Goal: Information Seeking & Learning: Find specific fact

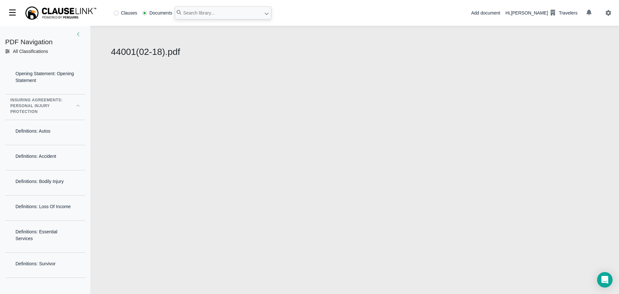
select select "1"
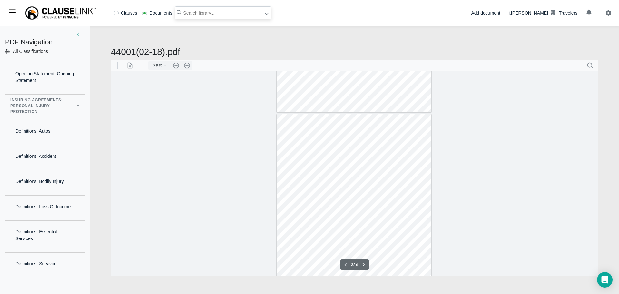
scroll to position [161, 0]
type input "1"
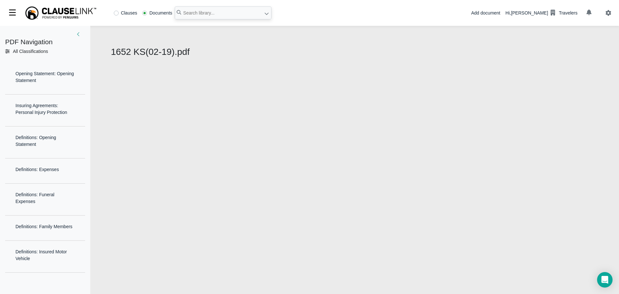
select select "1"
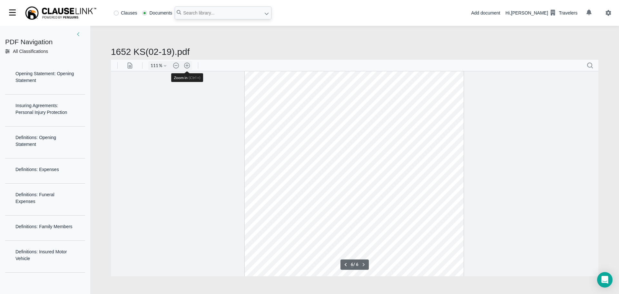
scroll to position [1513, 0]
type input "1"
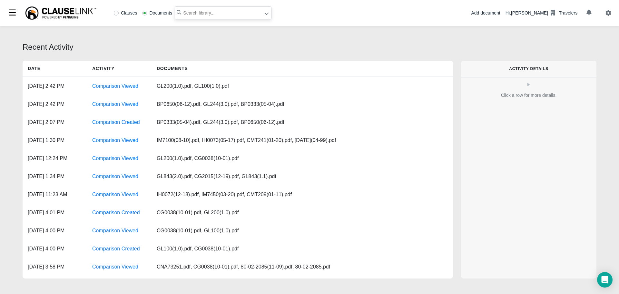
click at [183, 13] on input "text" at bounding box center [223, 12] width 97 height 13
type input ""Personal Injury Protection""
click at [264, 15] on icon at bounding box center [266, 13] width 5 height 5
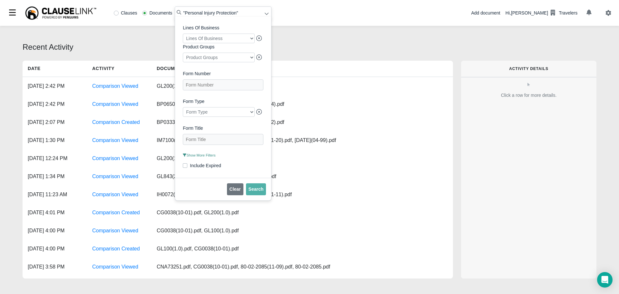
click at [203, 157] on span "Show More Filters" at bounding box center [199, 155] width 33 height 4
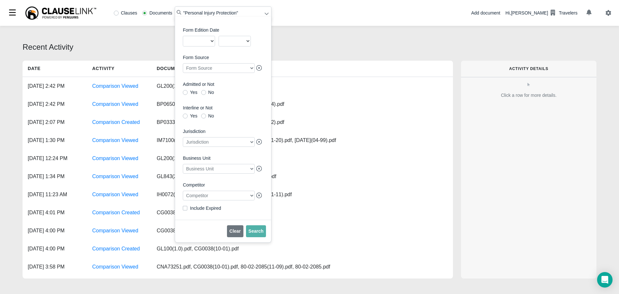
scroll to position [149, 0]
click at [207, 192] on div at bounding box center [219, 195] width 72 height 10
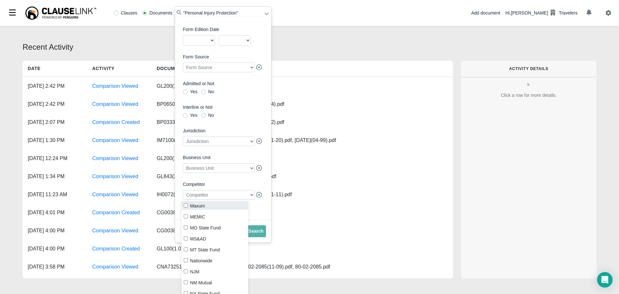
scroll to position [677, 0]
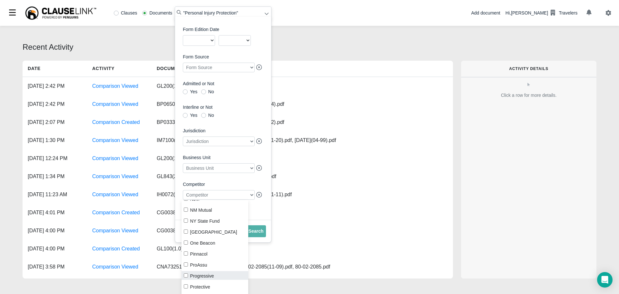
click at [187, 276] on input "Progressive" at bounding box center [186, 275] width 4 height 4
checkbox input "true"
click at [186, 253] on input "Protective" at bounding box center [186, 254] width 4 height 4
checkbox input "true"
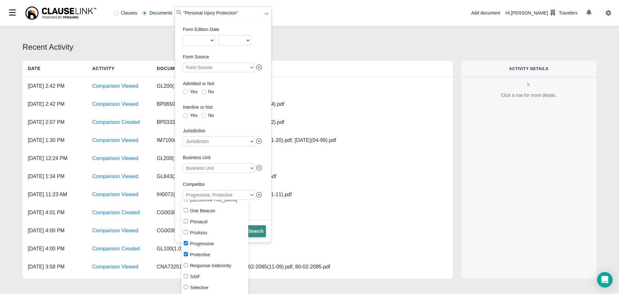
click at [258, 231] on span "Search" at bounding box center [256, 230] width 15 height 5
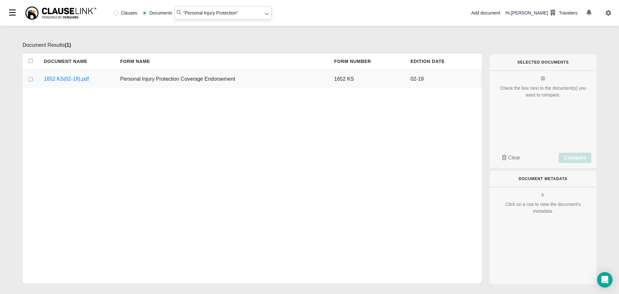
click at [182, 78] on div "Personal Injury Protection Coverage Endorsement" at bounding box center [222, 79] width 214 height 18
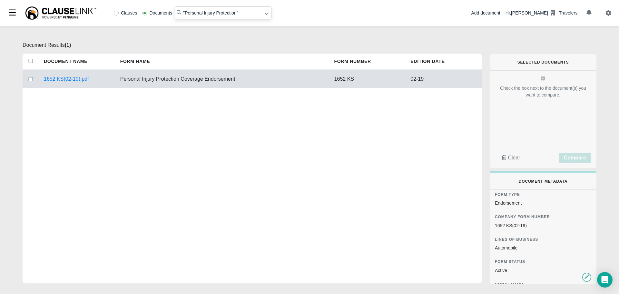
scroll to position [71, 0]
drag, startPoint x: 240, startPoint y: 14, endPoint x: 164, endPoint y: 5, distance: 75.9
click at [164, 5] on div "Clauses Documents "Personal Injury Protection"" at bounding box center [137, 13] width 269 height 26
paste input "For a covered "auto" licensed or principally garaged"
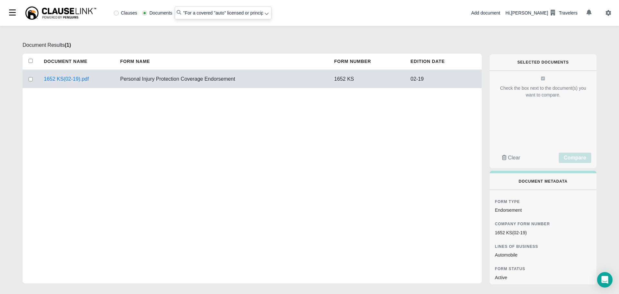
type input ""For a covered "auto" licensed or principally garaged ""
click at [117, 15] on label "Clauses" at bounding box center [126, 13] width 24 height 5
radio input "true"
click at [265, 13] on icon at bounding box center [266, 13] width 5 height 5
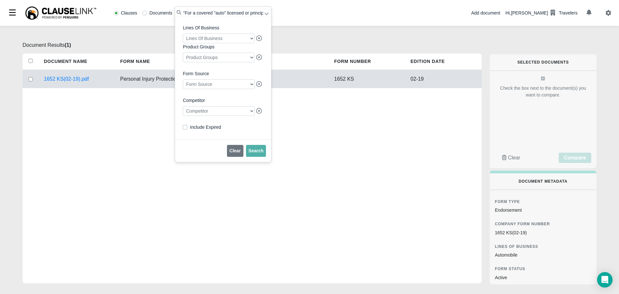
click at [220, 114] on div at bounding box center [219, 111] width 72 height 10
click at [188, 137] on label "AAIS" at bounding box center [217, 136] width 72 height 9
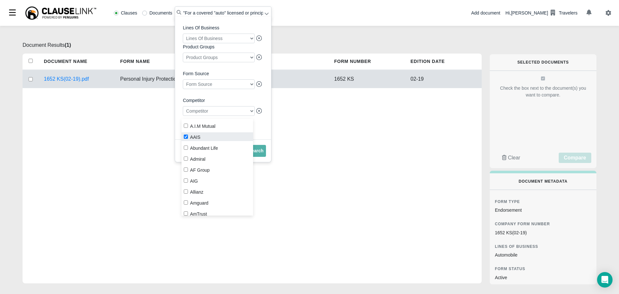
checkbox input "true"
drag, startPoint x: 259, startPoint y: 154, endPoint x: 266, endPoint y: 158, distance: 8.5
click at [260, 153] on span "Search" at bounding box center [256, 150] width 15 height 5
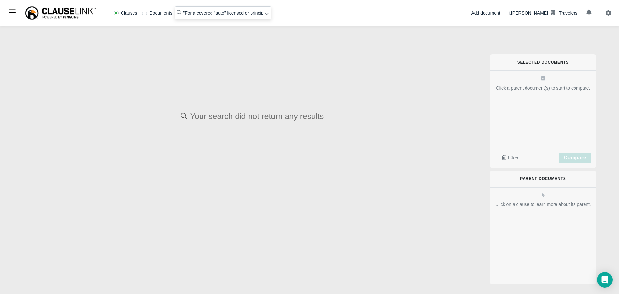
radio input "false"
radio input "true"
type input ""Personal Injury Protection""
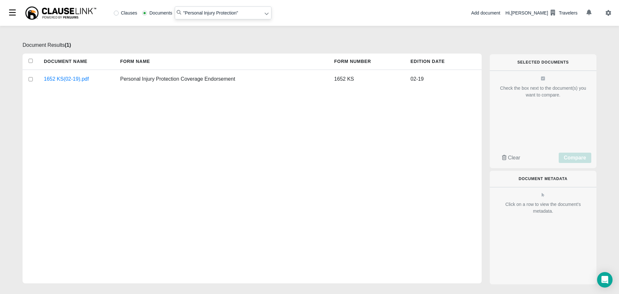
drag, startPoint x: 243, startPoint y: 14, endPoint x: 122, endPoint y: -4, distance: 122.5
click at [122, 0] on html "Clauses Documents "Personal Injury Protection" Add document Hi, Diane Lynch Tra…" at bounding box center [309, 147] width 619 height 294
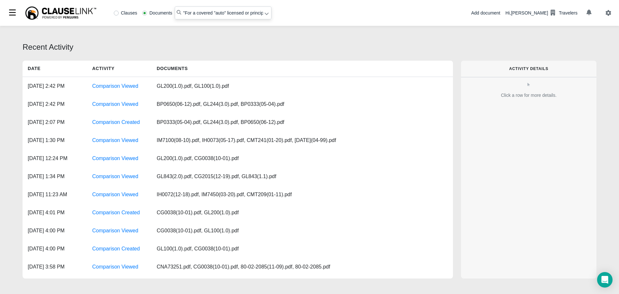
type input ""For a covered "auto" licensed or principally garaged""
click at [266, 15] on icon at bounding box center [266, 13] width 5 height 5
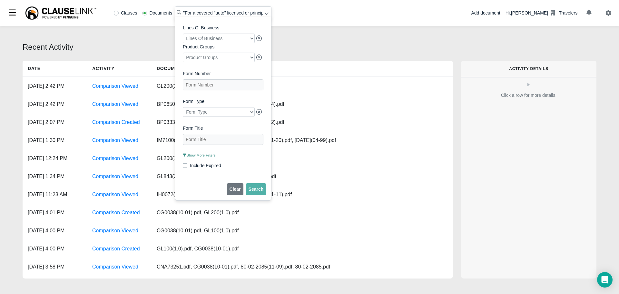
click at [194, 157] on span "Show More Filters" at bounding box center [199, 155] width 33 height 4
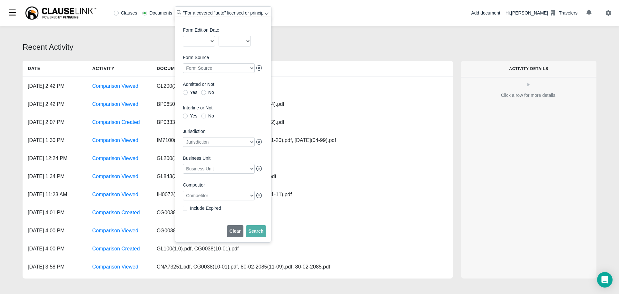
scroll to position [149, 0]
click at [200, 195] on div at bounding box center [219, 195] width 72 height 10
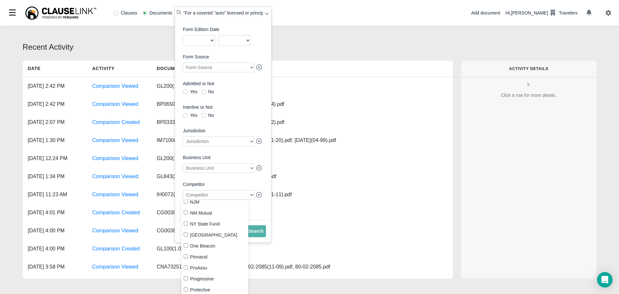
scroll to position [677, 0]
click at [183, 276] on label "Progressive" at bounding box center [214, 275] width 67 height 9
checkbox input "true"
click at [186, 285] on input "Protective" at bounding box center [186, 286] width 4 height 4
checkbox input "true"
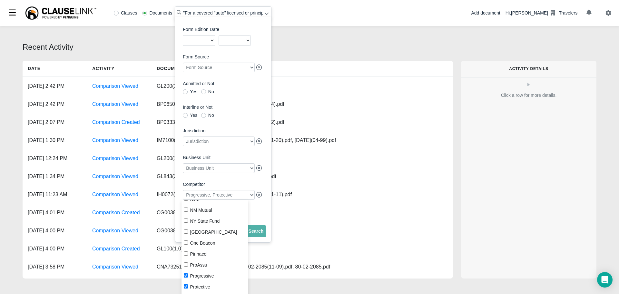
click at [258, 214] on div "Lines Of Business Lines Of Business Product Groups Product Groups Form Number F…" at bounding box center [223, 118] width 96 height 203
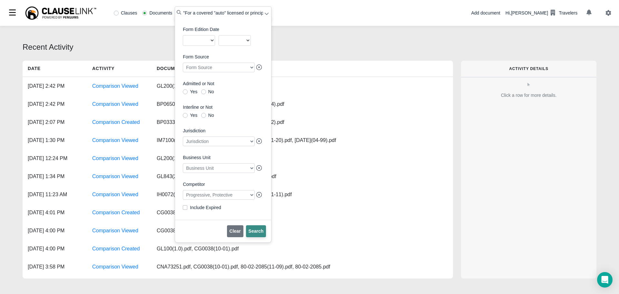
click at [256, 228] on button "Search" at bounding box center [256, 231] width 20 height 12
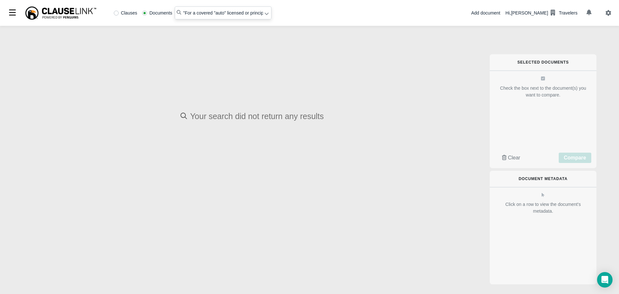
click at [266, 12] on icon at bounding box center [266, 13] width 5 height 5
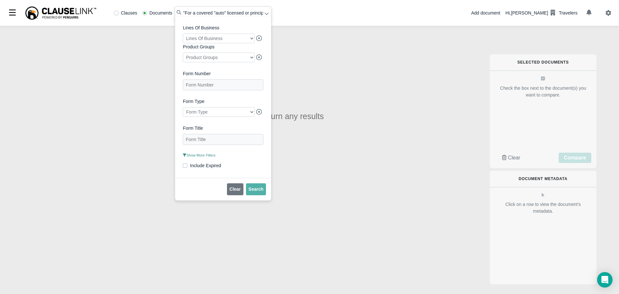
click at [201, 157] on span "Show More Filters" at bounding box center [199, 155] width 33 height 4
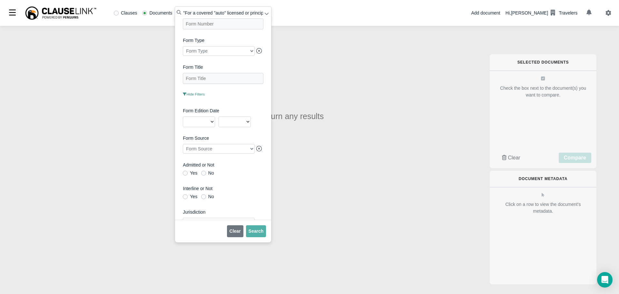
scroll to position [149, 0]
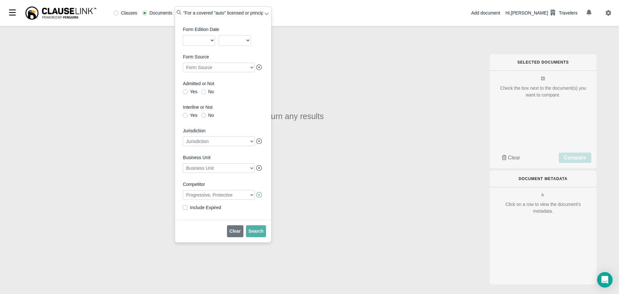
click at [256, 194] on icon at bounding box center [259, 195] width 6 height 6
click at [242, 193] on div at bounding box center [219, 195] width 72 height 10
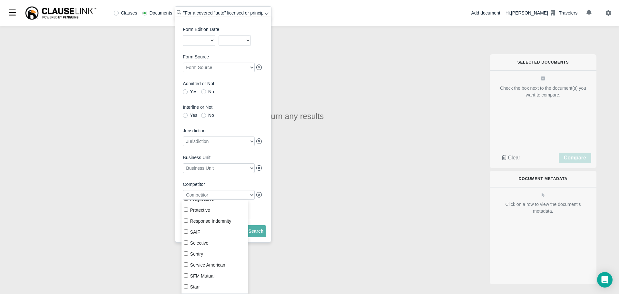
scroll to position [741, 0]
click at [185, 210] on input "Progressive" at bounding box center [186, 211] width 4 height 4
checkbox input "true"
click at [253, 210] on span "Include Expired" at bounding box center [223, 208] width 81 height 7
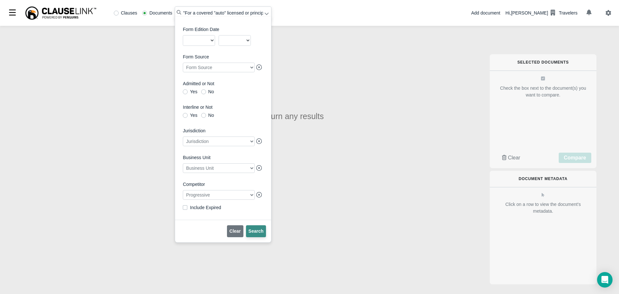
click at [257, 233] on span "Search" at bounding box center [256, 230] width 15 height 5
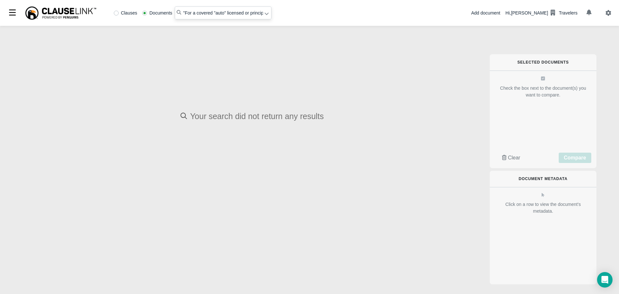
click at [326, 16] on div "Clauses Documents "For a covered "auto" licensed or principally garaged" Add do…" at bounding box center [309, 13] width 619 height 26
drag, startPoint x: 181, startPoint y: 11, endPoint x: 331, endPoint y: 11, distance: 149.2
click at [331, 11] on div "Clauses Documents "For a covered "auto" licensed or principally garaged" Add do…" at bounding box center [309, 13] width 619 height 26
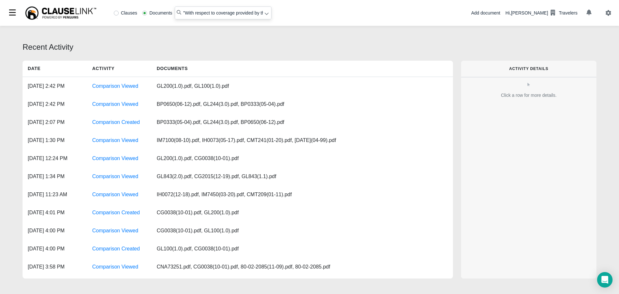
type input ""With respect to coverage provided by this endorsement""
click at [266, 14] on icon at bounding box center [267, 14] width 4 height 2
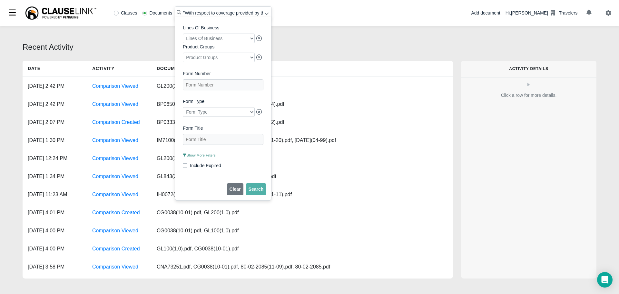
click at [203, 157] on span "Show More Filters" at bounding box center [199, 155] width 33 height 4
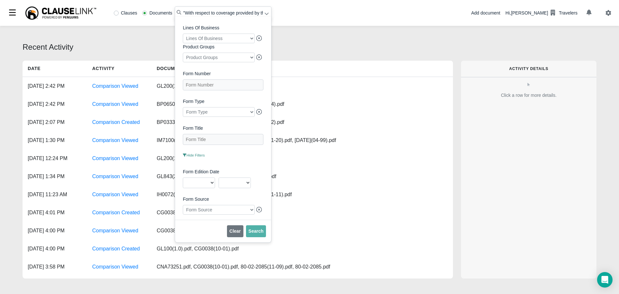
scroll to position [129, 0]
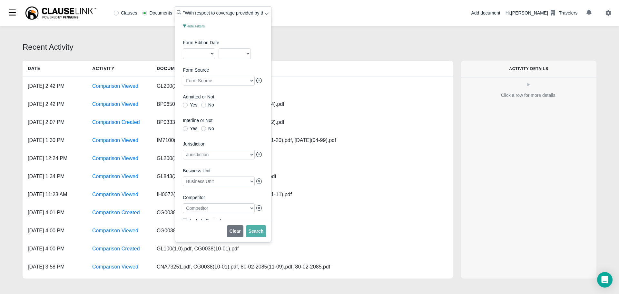
click at [200, 213] on div at bounding box center [219, 208] width 72 height 10
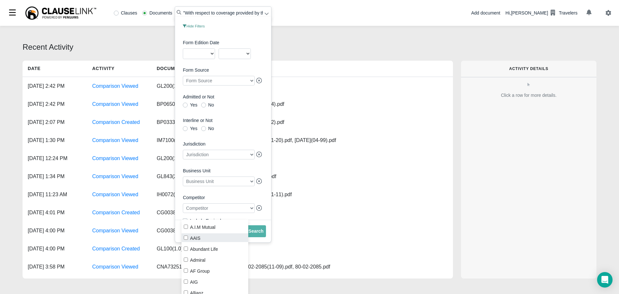
click at [189, 239] on label "AAIS" at bounding box center [214, 237] width 67 height 9
checkbox input "true"
click at [254, 233] on span "Search" at bounding box center [256, 230] width 15 height 5
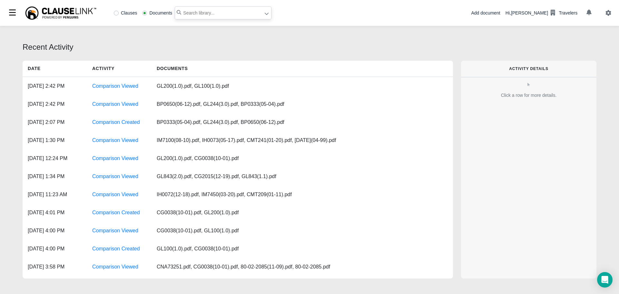
paste input "With respect to coverage provided by this endorsement"
type input ""With respect to coverage provided by this endorsement""
click at [116, 14] on label "Clauses" at bounding box center [126, 13] width 24 height 5
radio input "true"
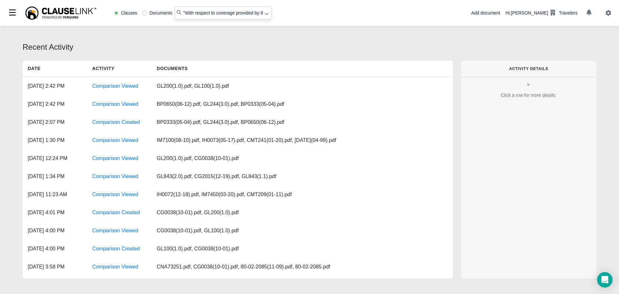
click at [265, 14] on icon at bounding box center [266, 13] width 5 height 5
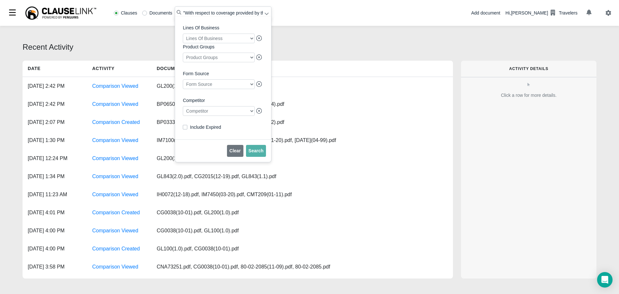
click at [219, 112] on div at bounding box center [219, 111] width 72 height 10
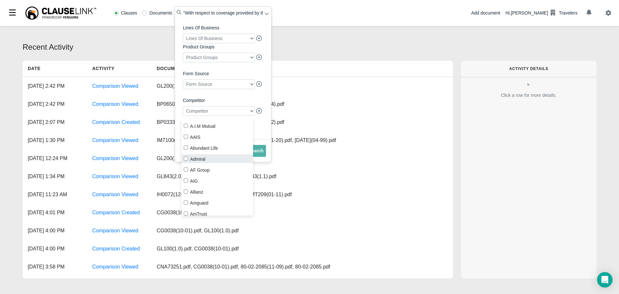
drag, startPoint x: 187, startPoint y: 136, endPoint x: 226, endPoint y: 154, distance: 43.1
click at [188, 137] on label "AAIS" at bounding box center [217, 136] width 72 height 9
checkbox input "true"
click at [257, 157] on button "Search" at bounding box center [256, 151] width 20 height 12
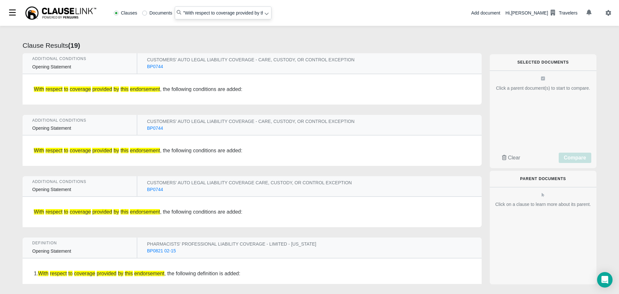
click at [149, 66] on div "BP0744" at bounding box center [155, 66] width 16 height 7
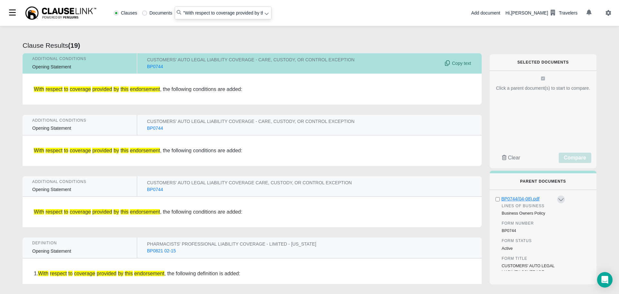
click at [521, 201] on div "BP0744(04-08).pdf" at bounding box center [528, 198] width 55 height 7
click at [249, 12] on input ""With respect to coverage provided by this endorsement"" at bounding box center [223, 12] width 97 height 13
radio input "false"
radio input "true"
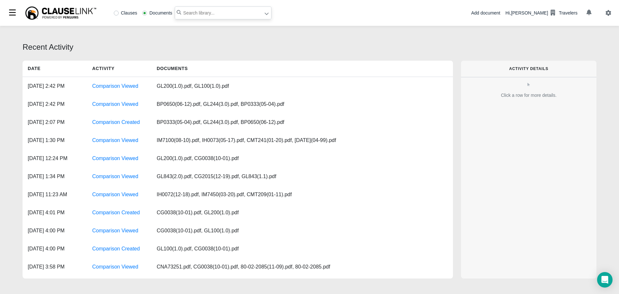
click at [188, 15] on input "text" at bounding box center [223, 12] width 97 height 13
click at [118, 13] on label "Clauses" at bounding box center [126, 13] width 24 height 5
radio input "true"
paste input "With respect to coverage provided by this endorsement, the provisions of the Co…"
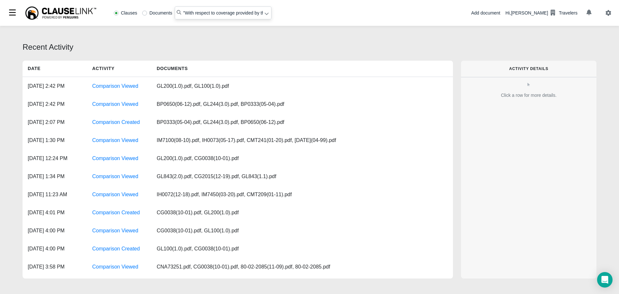
type input ""With respect to coverage provided by this endorsement, the provisions of the C…"
click at [265, 16] on div at bounding box center [266, 14] width 5 height 7
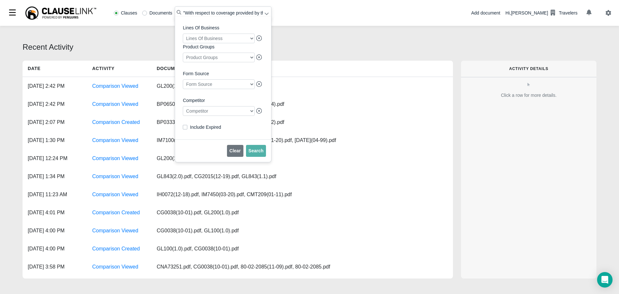
click at [214, 116] on div at bounding box center [219, 111] width 72 height 10
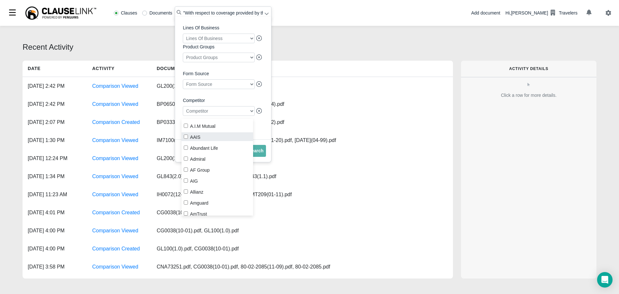
click at [185, 138] on input "AAIS" at bounding box center [186, 136] width 4 height 4
checkbox input "true"
click at [256, 157] on button "Search" at bounding box center [256, 151] width 20 height 12
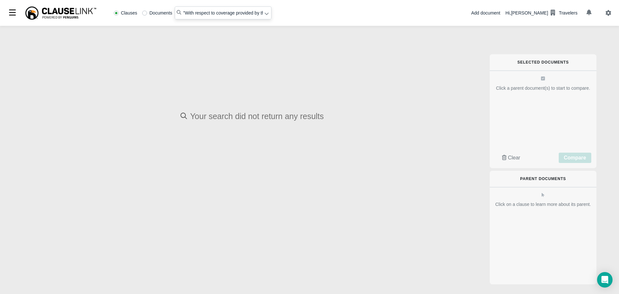
click at [267, 12] on icon at bounding box center [266, 13] width 5 height 5
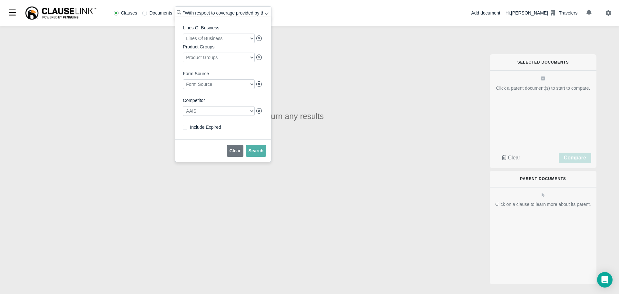
radio input "false"
radio input "true"
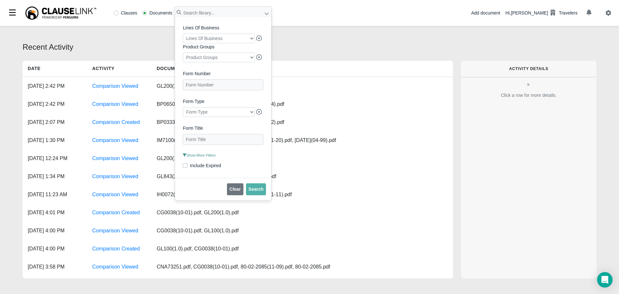
click at [309, 25] on div "Clauses Documents Lines Of Business Lines Of Business Product Groups Product Gr…" at bounding box center [309, 13] width 619 height 26
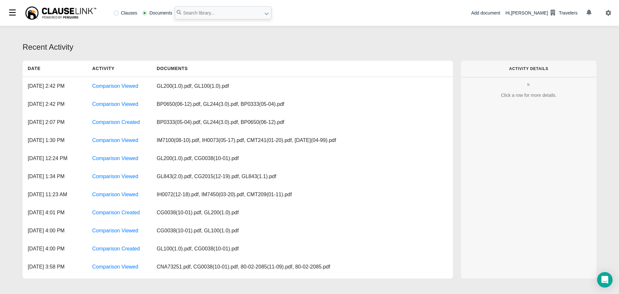
click at [117, 12] on label "Clauses" at bounding box center [126, 13] width 24 height 5
radio input "true"
paste input "With respect to coverage provided by this endorsement, the provisions of the Co…"
type input ""With respect to coverage provided by this endorsement, the provisions of the C…"
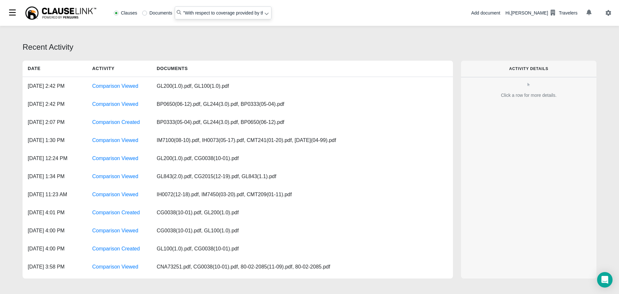
click at [267, 15] on icon at bounding box center [266, 13] width 5 height 5
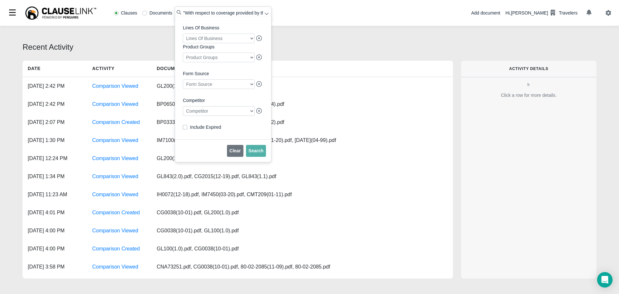
click at [224, 113] on div at bounding box center [219, 111] width 72 height 10
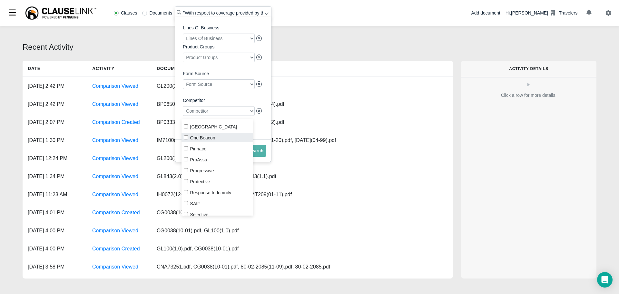
scroll to position [709, 0]
click at [187, 162] on input "Progressive" at bounding box center [186, 162] width 4 height 4
checkbox input "true"
click at [258, 151] on span "Search" at bounding box center [256, 150] width 15 height 5
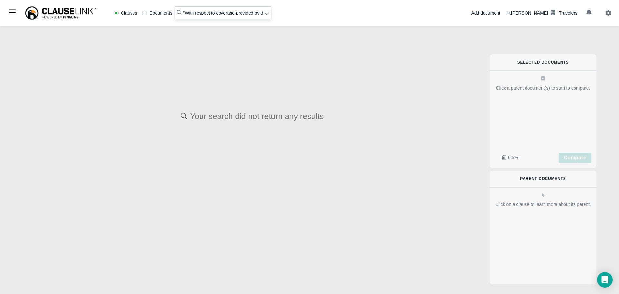
click at [245, 12] on input ""With respect to coverage provided by this endorsement, the provisions of the C…" at bounding box center [223, 12] width 97 height 13
click at [259, 12] on input ""With respect to coverage provided by this endorsement, the provisions of the C…" at bounding box center [223, 12] width 97 height 13
radio input "false"
radio input "true"
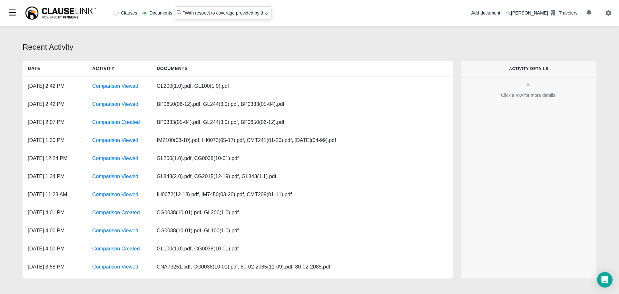
type input ""With respect to coverage provided by this endorsement""
click at [118, 11] on label "Clauses" at bounding box center [126, 13] width 24 height 5
radio input "true"
click at [264, 15] on icon at bounding box center [266, 13] width 5 height 5
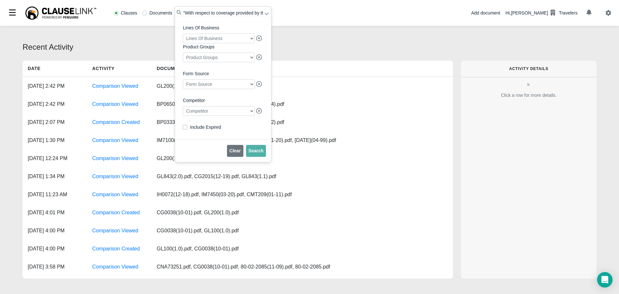
click at [211, 113] on div at bounding box center [219, 111] width 72 height 10
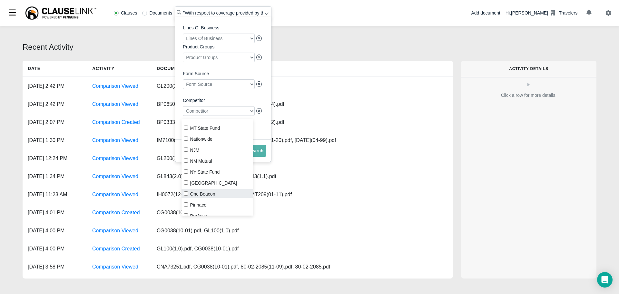
scroll to position [741, 0]
click at [186, 131] on input "Progressive" at bounding box center [186, 129] width 4 height 4
checkbox input "true"
click at [257, 157] on button "Search" at bounding box center [256, 151] width 20 height 12
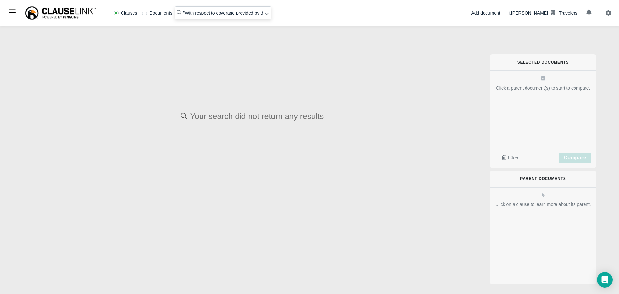
radio input "false"
radio input "true"
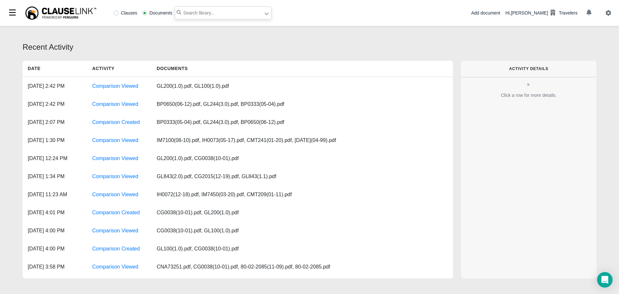
paste input "the provisions of the Coverage Form apply unless modified"
type input ""the provisions of the Coverage Form apply unless modified""
click at [266, 13] on icon at bounding box center [266, 13] width 5 height 5
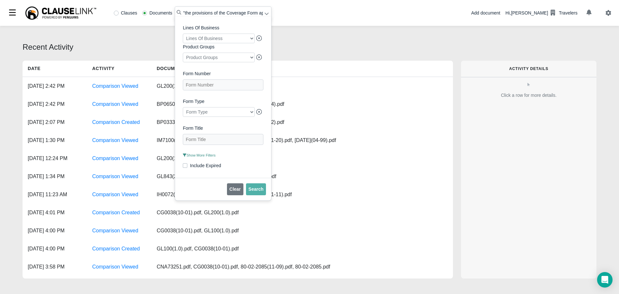
click at [118, 12] on label "Clauses" at bounding box center [126, 13] width 24 height 5
radio input "true"
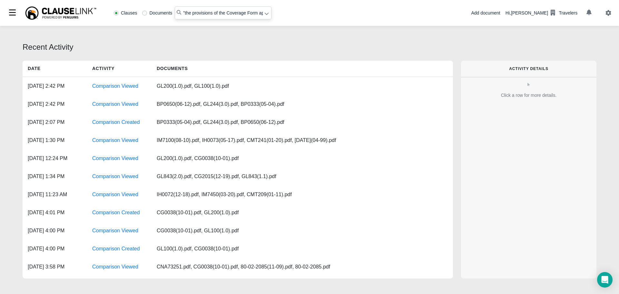
click at [265, 14] on icon at bounding box center [267, 14] width 4 height 2
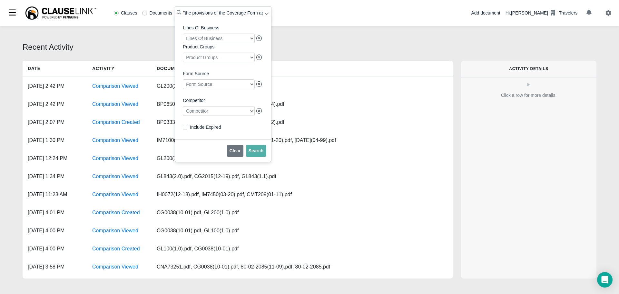
click at [217, 113] on div at bounding box center [219, 111] width 72 height 10
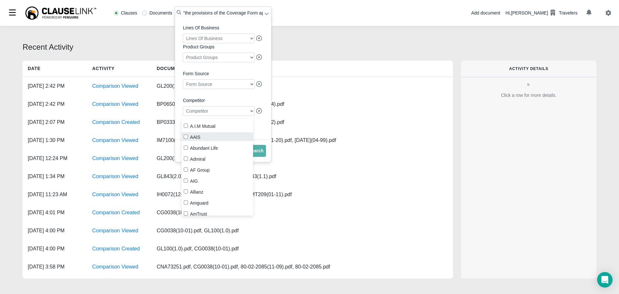
click at [187, 134] on label "AAIS" at bounding box center [217, 136] width 72 height 9
checkbox input "true"
click at [258, 153] on span "Search" at bounding box center [256, 150] width 15 height 5
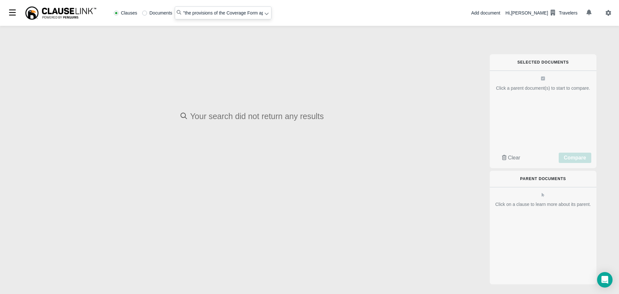
click at [265, 15] on icon at bounding box center [267, 14] width 4 height 2
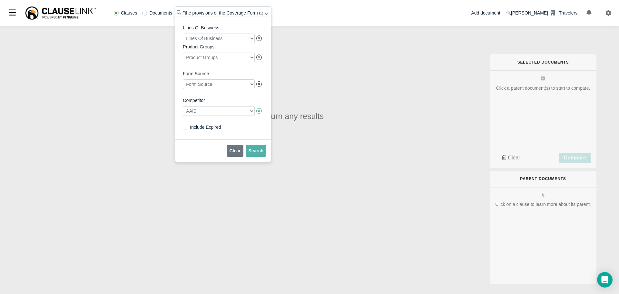
click at [258, 113] on icon at bounding box center [259, 111] width 6 height 6
click at [250, 113] on div at bounding box center [219, 111] width 72 height 10
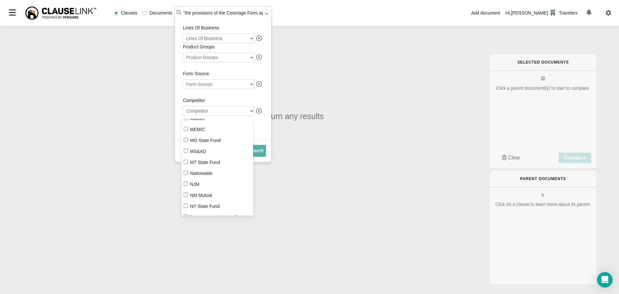
scroll to position [677, 0]
click at [187, 193] on input "Progressive" at bounding box center [186, 194] width 4 height 4
checkbox input "true"
click at [261, 153] on span "Search" at bounding box center [256, 150] width 15 height 5
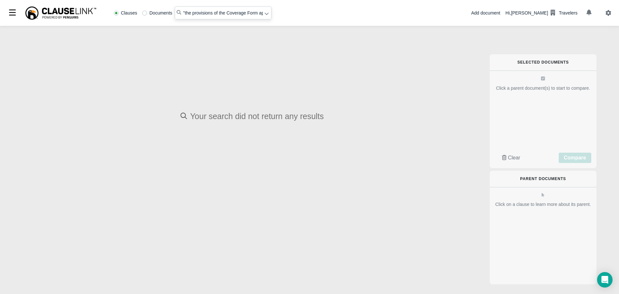
click at [210, 13] on input ""the provisions of the Coverage Form apply unless modified"" at bounding box center [223, 12] width 97 height 13
click at [261, 14] on input ""the provisions of the Coverage Form apply unless modified"" at bounding box center [223, 12] width 97 height 13
click at [182, 11] on input ""the provisions of the Coverage Form apply unless modified"" at bounding box center [223, 12] width 97 height 13
radio input "false"
radio input "true"
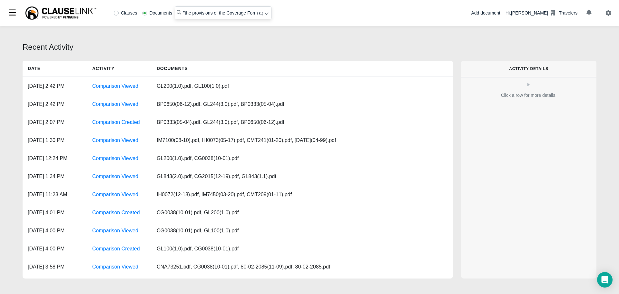
type input ""the provisions of the Coverage Form apply""
click at [116, 12] on label "Clauses" at bounding box center [126, 13] width 24 height 5
radio input "true"
click at [266, 15] on icon at bounding box center [266, 13] width 5 height 5
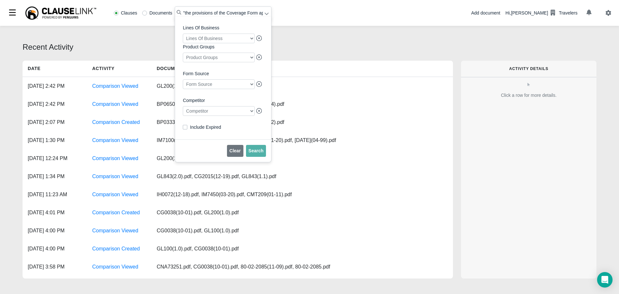
click at [204, 114] on div at bounding box center [219, 111] width 72 height 10
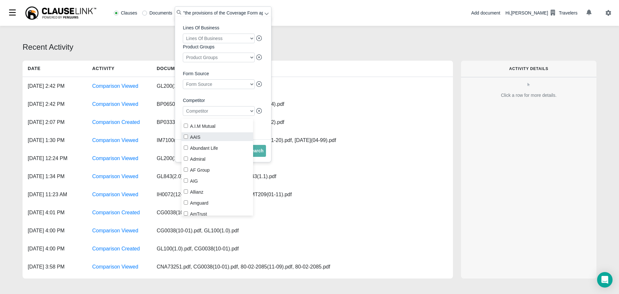
click at [186, 136] on input "AAIS" at bounding box center [186, 136] width 4 height 4
checkbox input "true"
click at [257, 153] on span "Search" at bounding box center [256, 150] width 15 height 5
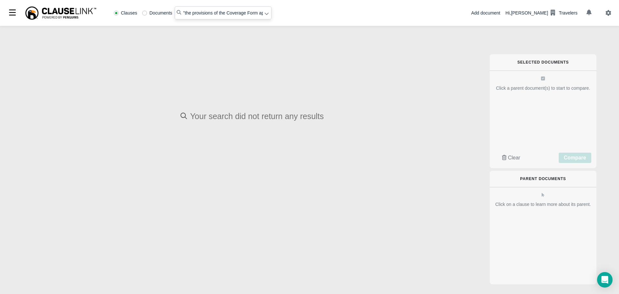
radio input "false"
radio input "true"
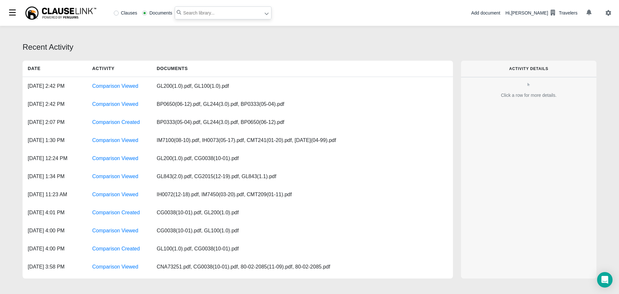
paste input "the provisions of the Coverage Form apply unless modified"
type input ""the provisions of the Coverage Form apply""
click at [266, 15] on icon at bounding box center [266, 13] width 5 height 5
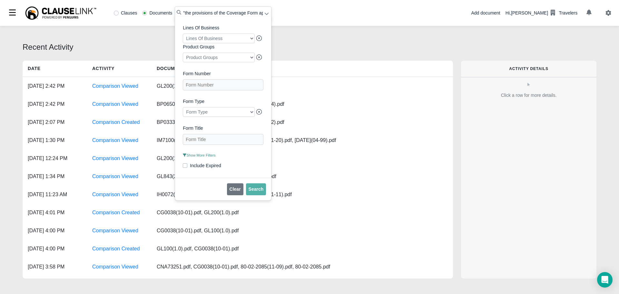
click at [117, 14] on label "Clauses" at bounding box center [126, 13] width 24 height 5
radio input "true"
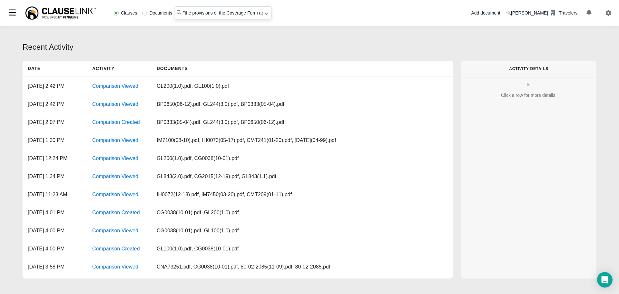
drag, startPoint x: 263, startPoint y: 13, endPoint x: 266, endPoint y: 16, distance: 4.1
click at [264, 13] on icon at bounding box center [266, 13] width 5 height 5
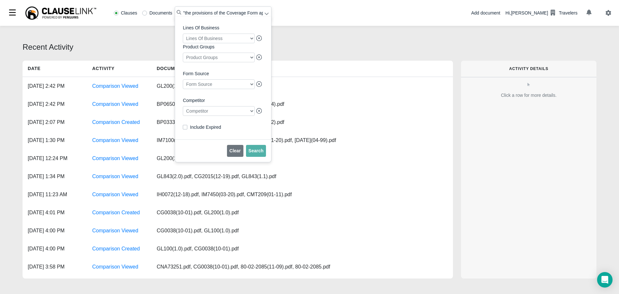
click at [217, 115] on div at bounding box center [219, 111] width 72 height 10
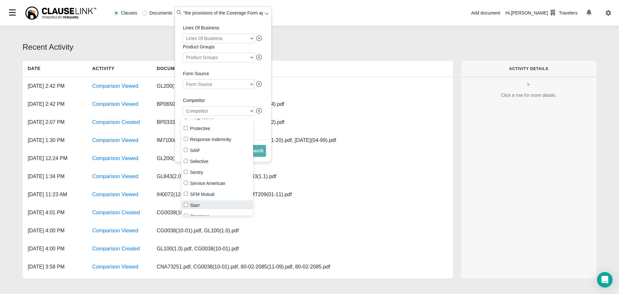
scroll to position [741, 0]
click at [185, 128] on input "Progressive" at bounding box center [186, 129] width 4 height 4
checkbox input "true"
click at [257, 153] on span "Search" at bounding box center [256, 150] width 15 height 5
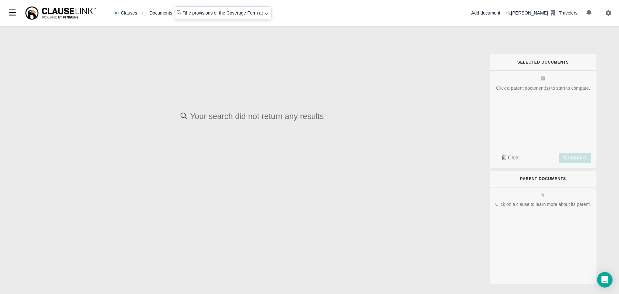
radio input "false"
radio input "true"
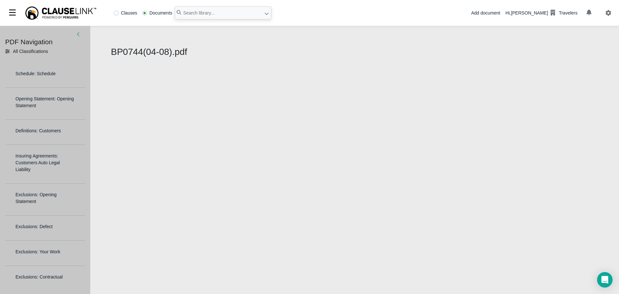
select select "1"
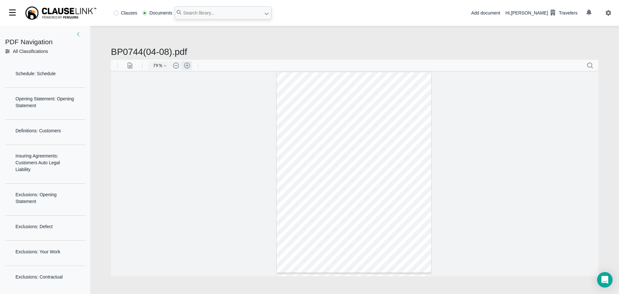
click at [187, 65] on button ".cls-1{fill:#abb0c4;} icon - header - zoom - in - line" at bounding box center [187, 65] width 10 height 9
click at [175, 66] on button ".cls-1{fill:#abb0c4;} icon - header - zoom - out - line" at bounding box center [176, 65] width 10 height 9
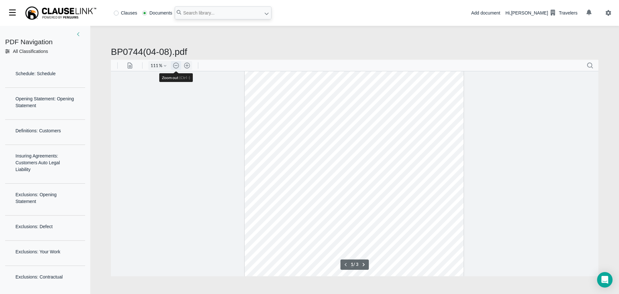
click at [175, 66] on button ".cls-1{fill:#abb0c4;} icon - header - zoom - out - line" at bounding box center [176, 65] width 10 height 9
click at [185, 63] on button ".cls-1{fill:#abb0c4;} icon - header - zoom - in - line" at bounding box center [187, 65] width 10 height 9
type input "111"
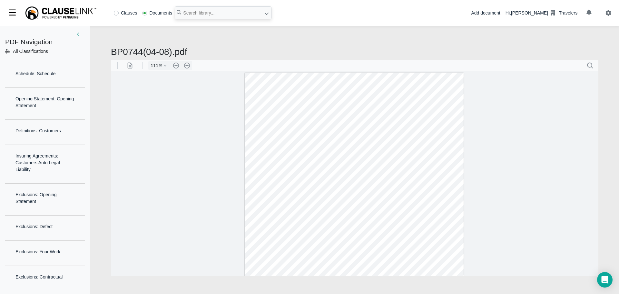
drag, startPoint x: 269, startPoint y: 92, endPoint x: 297, endPoint y: 96, distance: 28.3
click at [297, 96] on div at bounding box center [354, 213] width 219 height 283
click at [296, 96] on div at bounding box center [354, 213] width 219 height 283
drag, startPoint x: 296, startPoint y: 96, endPoint x: 269, endPoint y: 94, distance: 27.5
click at [268, 94] on div at bounding box center [354, 213] width 219 height 283
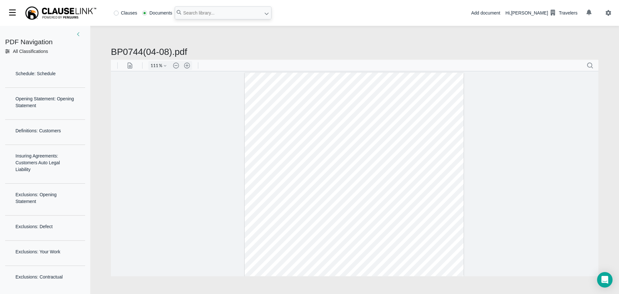
click at [269, 94] on div at bounding box center [354, 213] width 219 height 283
drag, startPoint x: 269, startPoint y: 93, endPoint x: 297, endPoint y: 95, distance: 27.8
click at [297, 95] on div at bounding box center [354, 213] width 219 height 283
click at [293, 95] on div at bounding box center [354, 213] width 219 height 283
click at [271, 94] on div at bounding box center [354, 213] width 219 height 283
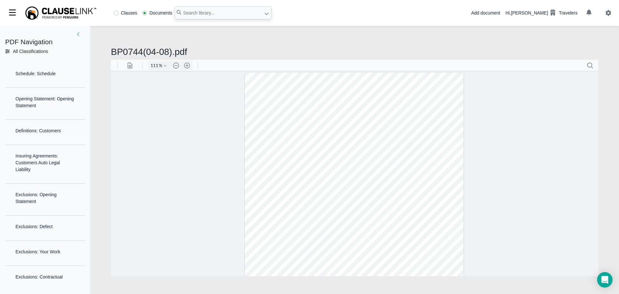
drag, startPoint x: 269, startPoint y: 93, endPoint x: 304, endPoint y: 97, distance: 35.0
click at [304, 97] on div at bounding box center [354, 213] width 219 height 283
drag, startPoint x: 288, startPoint y: 96, endPoint x: 280, endPoint y: 96, distance: 8.1
drag, startPoint x: 280, startPoint y: 96, endPoint x: 271, endPoint y: 95, distance: 9.7
drag, startPoint x: 271, startPoint y: 95, endPoint x: 260, endPoint y: 130, distance: 37.1
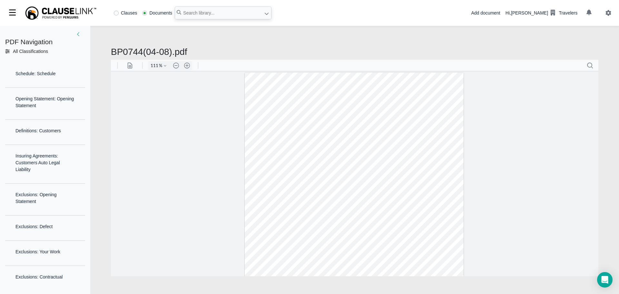
click at [260, 130] on div at bounding box center [354, 213] width 219 height 283
click at [591, 63] on button ".cls-1{fill:#abb0c4;} icon - header - search" at bounding box center [590, 65] width 10 height 10
paste input "whatever maximum amount is established"
type input "whatever maximum amount is established"
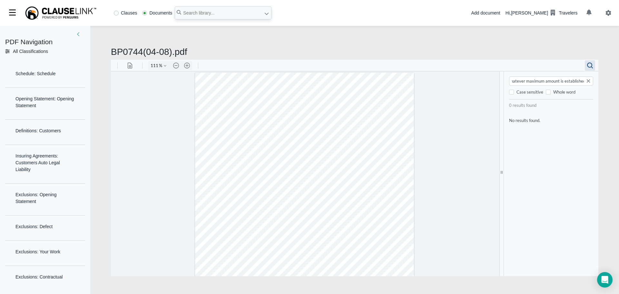
scroll to position [0, 0]
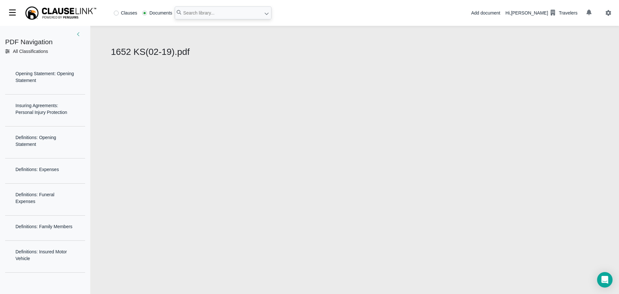
select select "1"
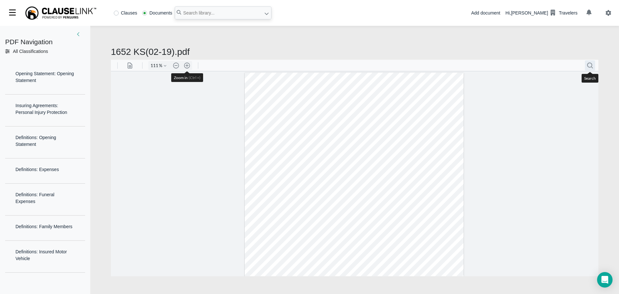
click at [589, 66] on button ".cls-1{fill:#abb0c4;} icon - header - search" at bounding box center [590, 65] width 10 height 10
paste input "whatever maximum amount is established"
type input "whatever maximum amount is established"
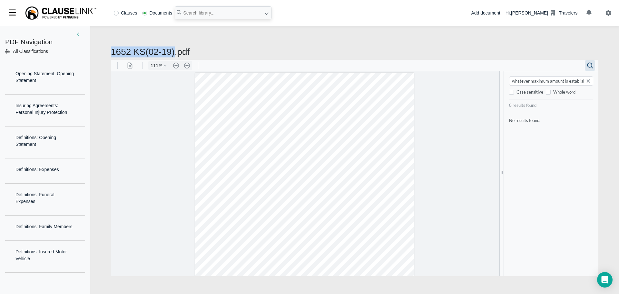
drag, startPoint x: 112, startPoint y: 51, endPoint x: 171, endPoint y: 49, distance: 59.7
click at [171, 49] on h2 "1652 KS(02-19).pdf" at bounding box center [354, 51] width 487 height 11
copy h2 "1652 KS(02-19)"
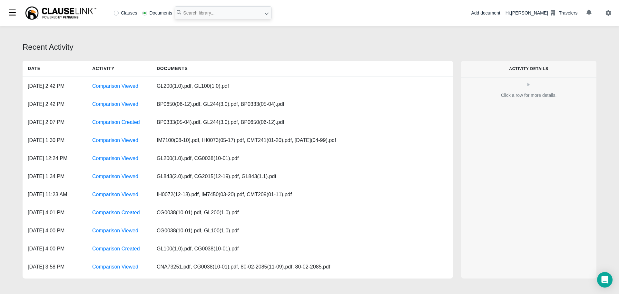
click at [117, 12] on label "Clauses" at bounding box center [126, 13] width 24 height 5
radio input "true"
paste input "1652 KS(02-19)"
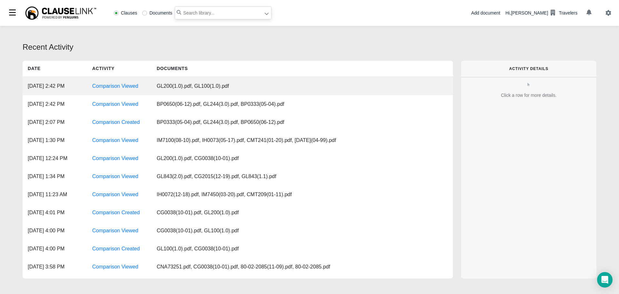
type input "1652 KS(02-19)"
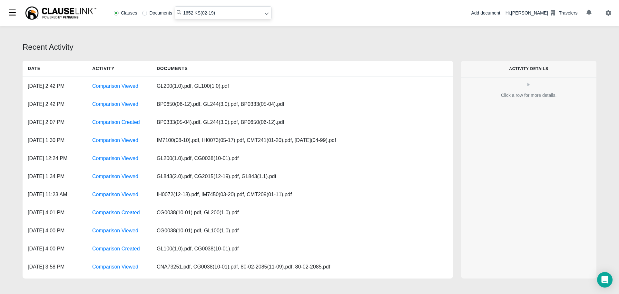
drag, startPoint x: 227, startPoint y: 14, endPoint x: 160, endPoint y: 8, distance: 67.3
click at [160, 8] on div "Clauses Documents 1652 KS(02-19)" at bounding box center [191, 12] width 160 height 13
paste input "whatever maximum amount is established"
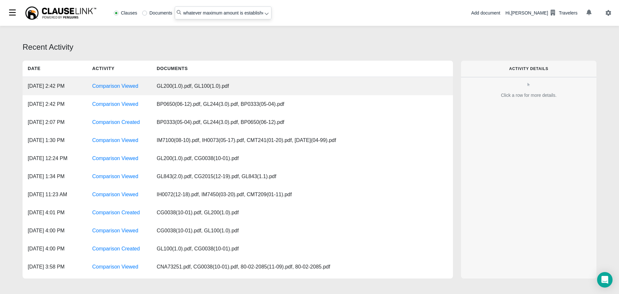
scroll to position [0, 5]
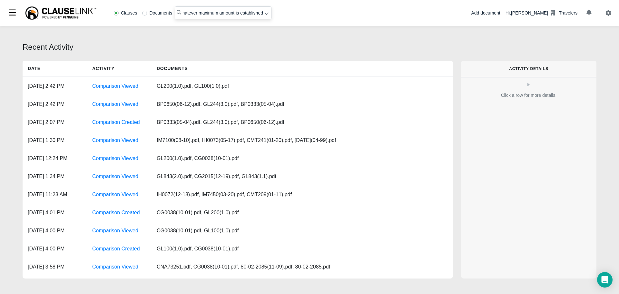
type input "whatever maximum amount is established"
click at [266, 15] on icon at bounding box center [266, 13] width 5 height 5
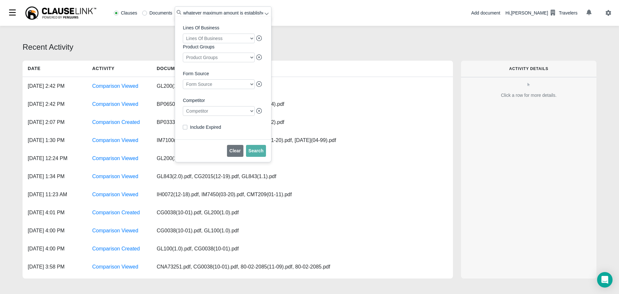
click at [210, 114] on div at bounding box center [219, 111] width 72 height 10
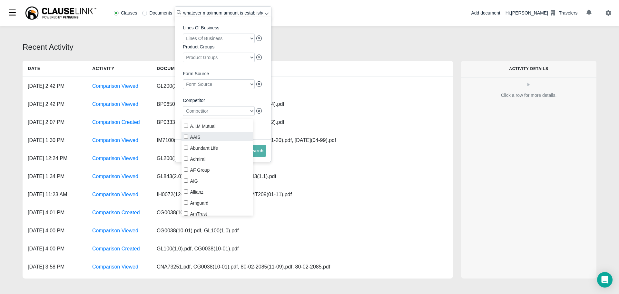
click at [186, 135] on input "AAIS" at bounding box center [186, 136] width 4 height 4
checkbox input "true"
click at [183, 15] on input "whatever maximum amount is established" at bounding box center [223, 12] width 97 height 13
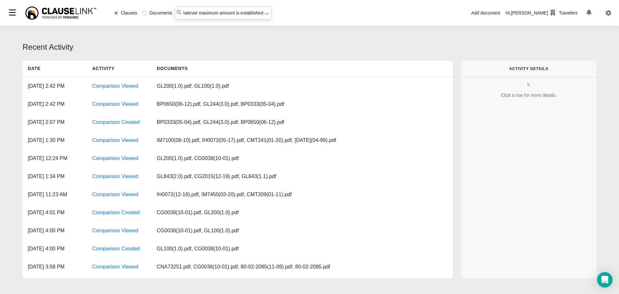
scroll to position [0, 7]
type input ""whatever maximum amount is established""
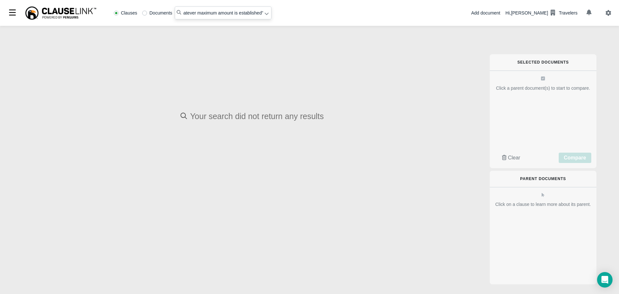
radio input "false"
radio input "true"
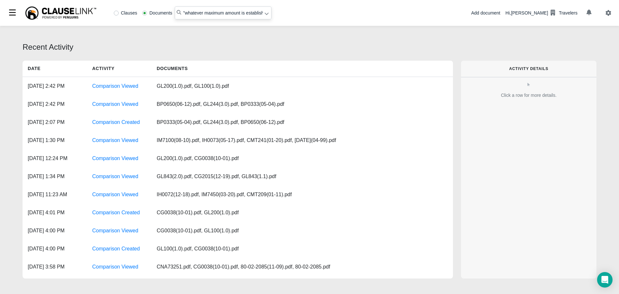
type input ""whatever maximum amount is established""
click at [265, 14] on icon at bounding box center [266, 13] width 5 height 5
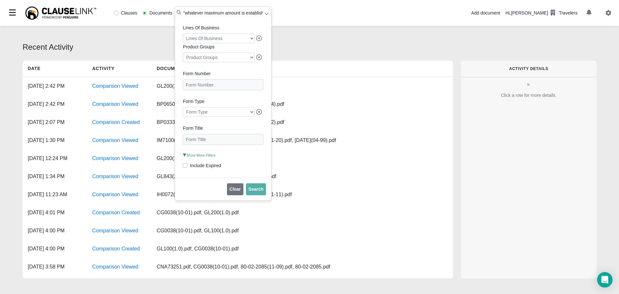
click at [113, 12] on div "Clauses Documents" at bounding box center [142, 13] width 63 height 5
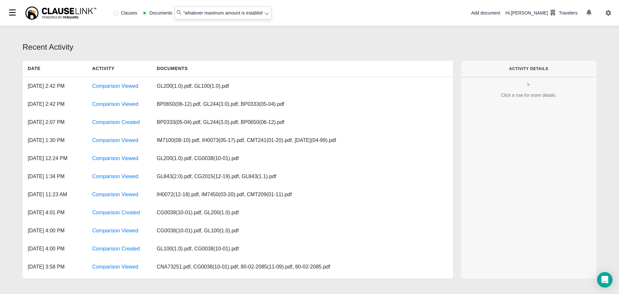
click at [116, 12] on label "Clauses" at bounding box center [126, 13] width 24 height 5
radio input "true"
click at [264, 17] on div at bounding box center [266, 14] width 5 height 7
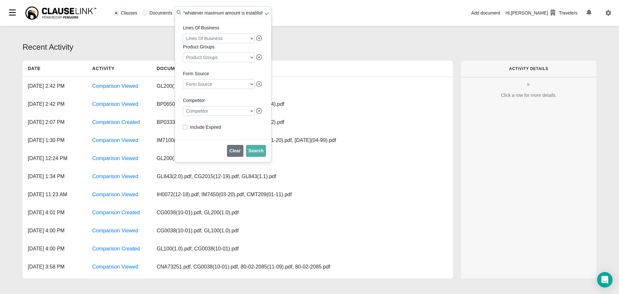
click at [213, 113] on div at bounding box center [219, 111] width 72 height 10
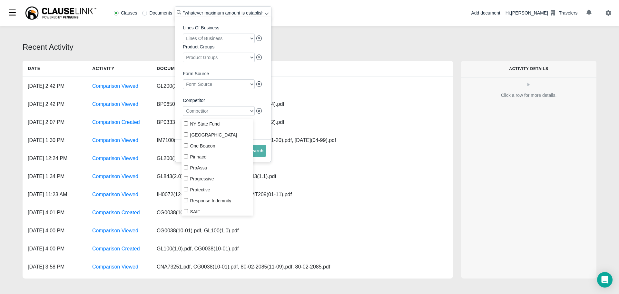
scroll to position [709, 0]
click at [186, 161] on input "Progressive" at bounding box center [186, 162] width 4 height 4
checkbox input "true"
click at [256, 153] on span "Search" at bounding box center [256, 150] width 15 height 5
